Goal: Check status: Check status

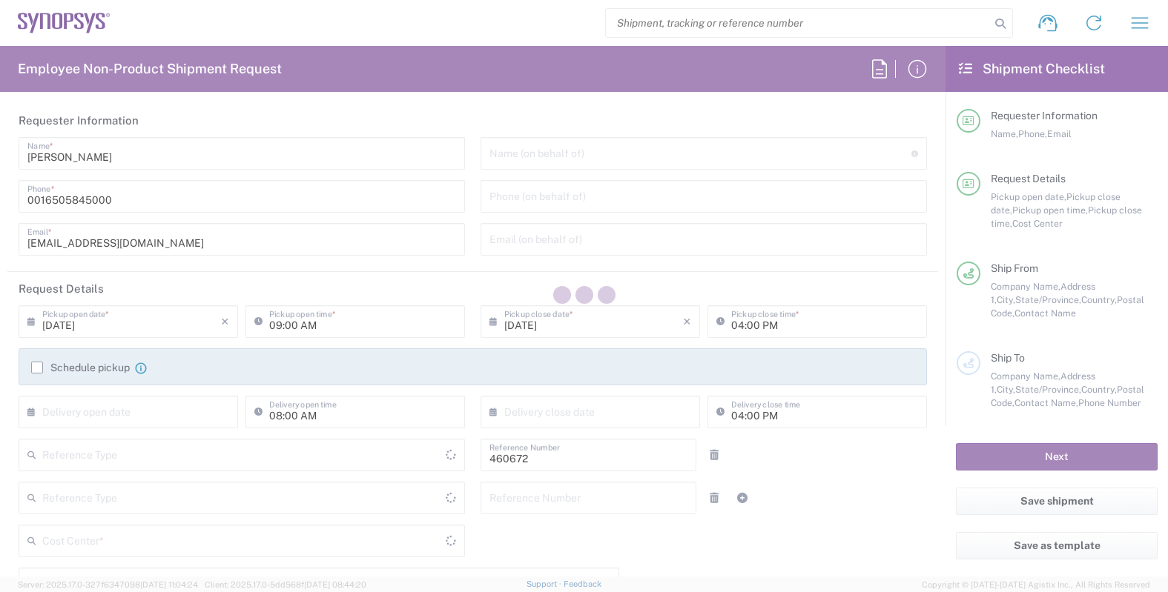
type input "Department"
type input "[GEOGRAPHIC_DATA]"
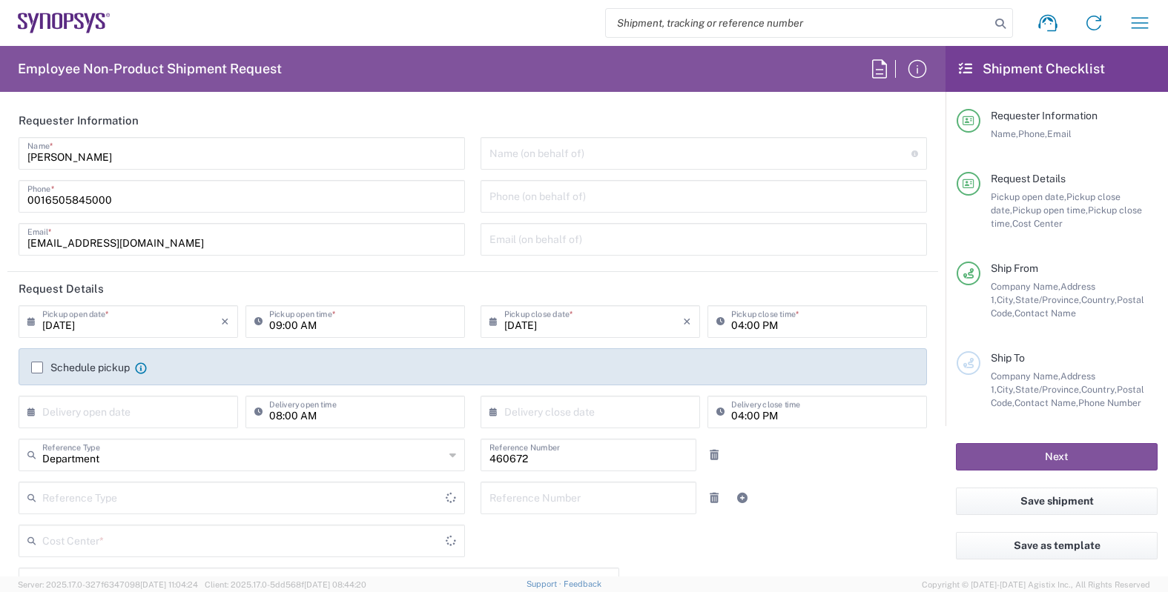
type input "US01, FIN, Distri 460672"
type input "Delivered at Place"
type input "[US_STATE]"
type input "United States"
type input "Headquarters USSV"
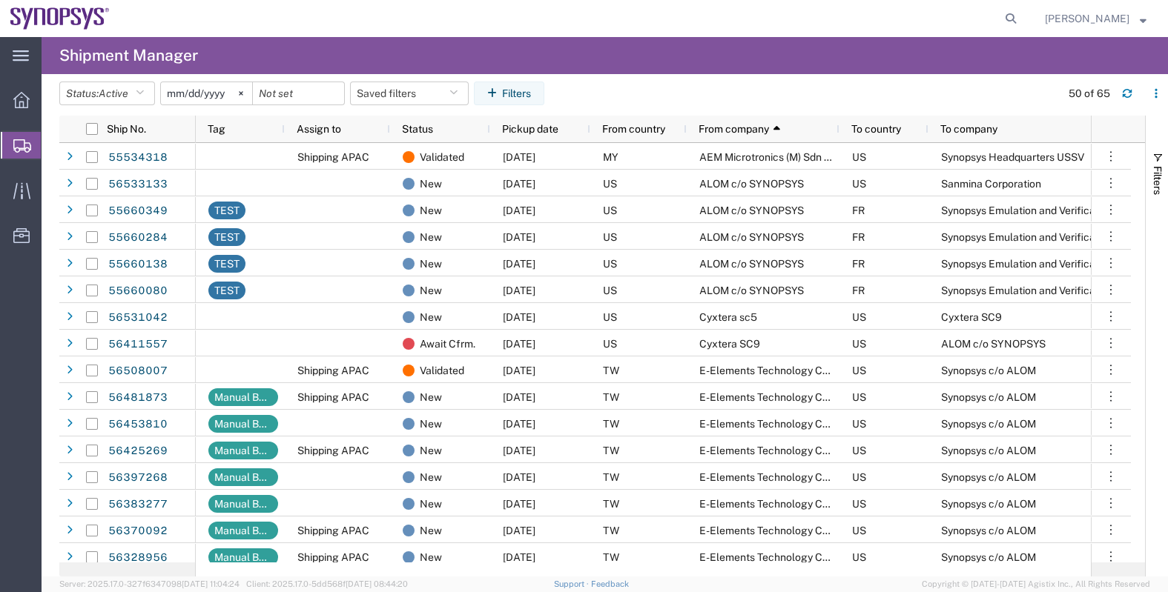
click at [53, 144] on span "Shipments" at bounding box center [47, 145] width 12 height 30
click at [1021, 20] on icon at bounding box center [1010, 18] width 21 height 21
click at [901, 20] on input "search" at bounding box center [774, 19] width 451 height 36
paste input "56522023"
type input "56522023"
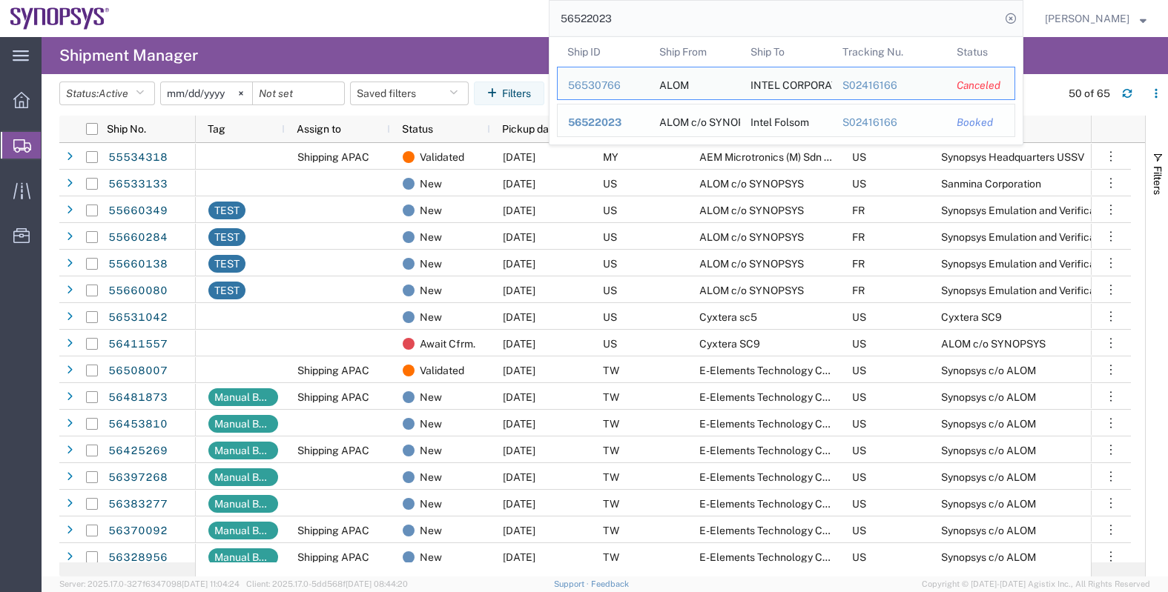
click at [621, 120] on span "56522023" at bounding box center [594, 122] width 53 height 12
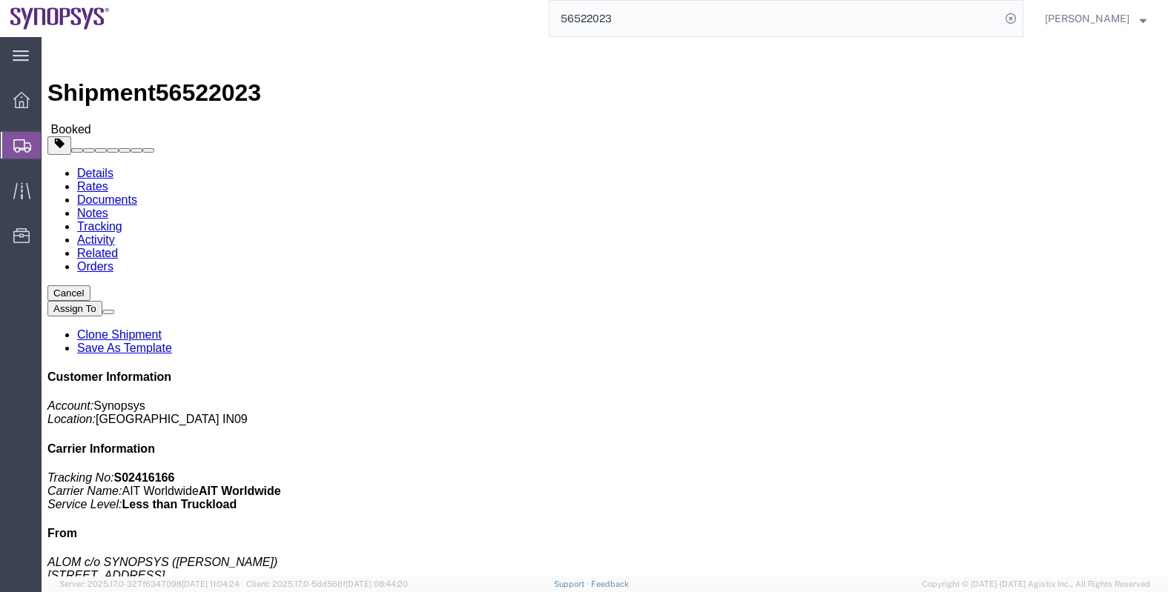
click b "S02416166"
copy b "S02416166"
